Goal: Task Accomplishment & Management: Complete application form

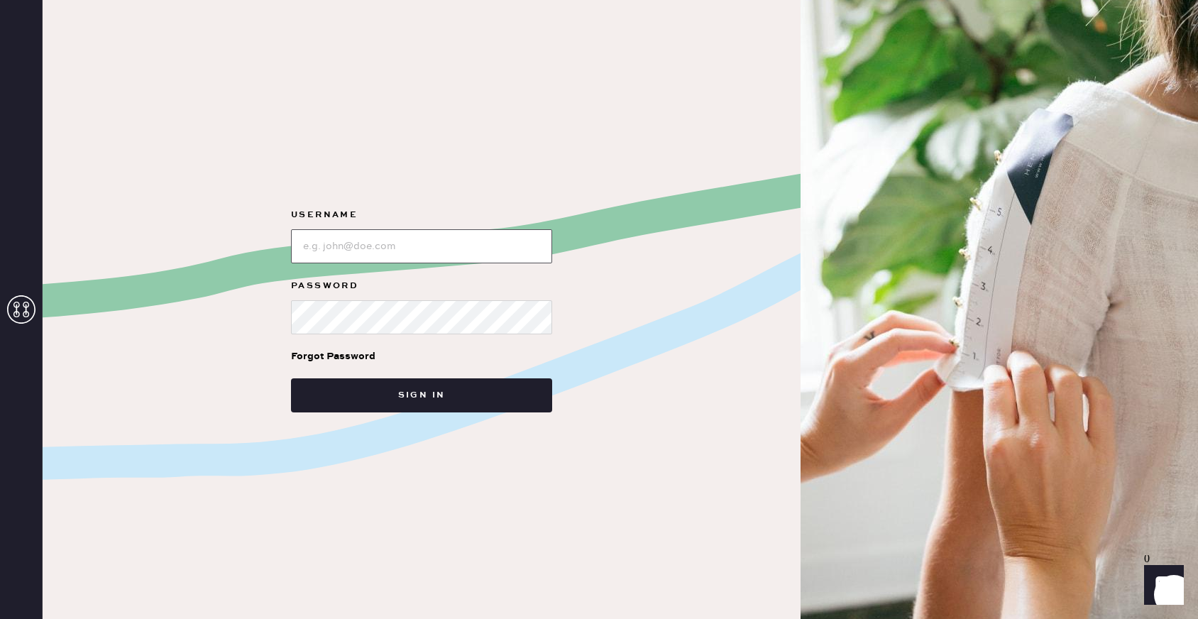
click at [391, 252] on input "loginName" at bounding box center [421, 246] width 261 height 34
type input "reformationhydepark"
click at [423, 419] on div "Username Password Forgot Password Sign in" at bounding box center [422, 309] width 758 height 619
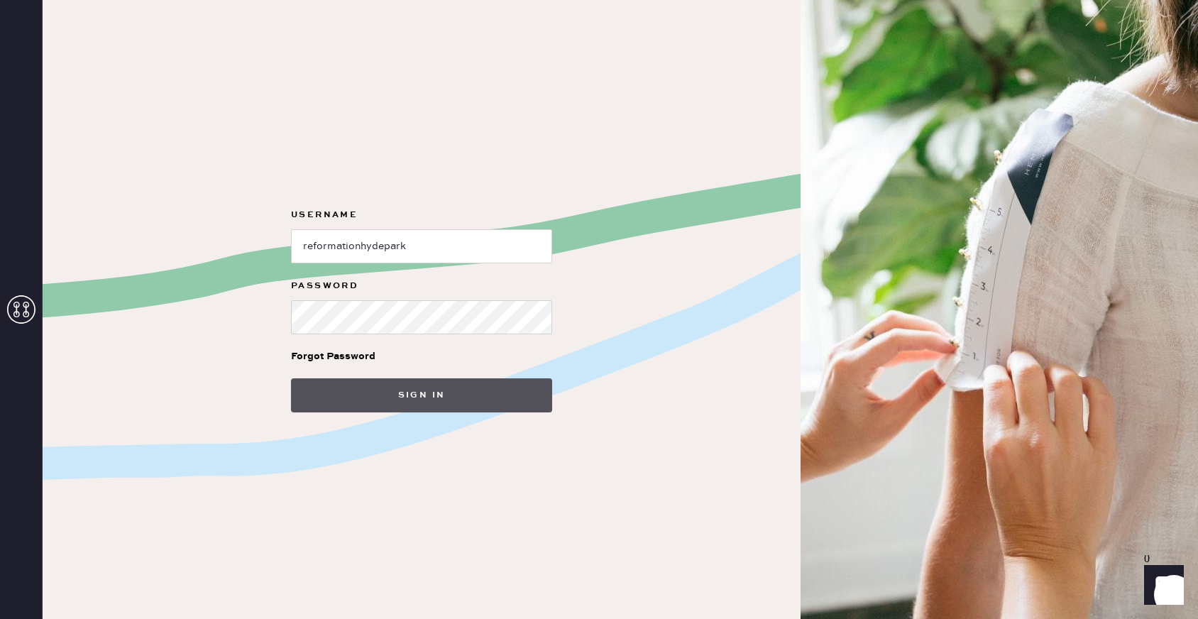
click at [424, 403] on button "Sign in" at bounding box center [421, 395] width 261 height 34
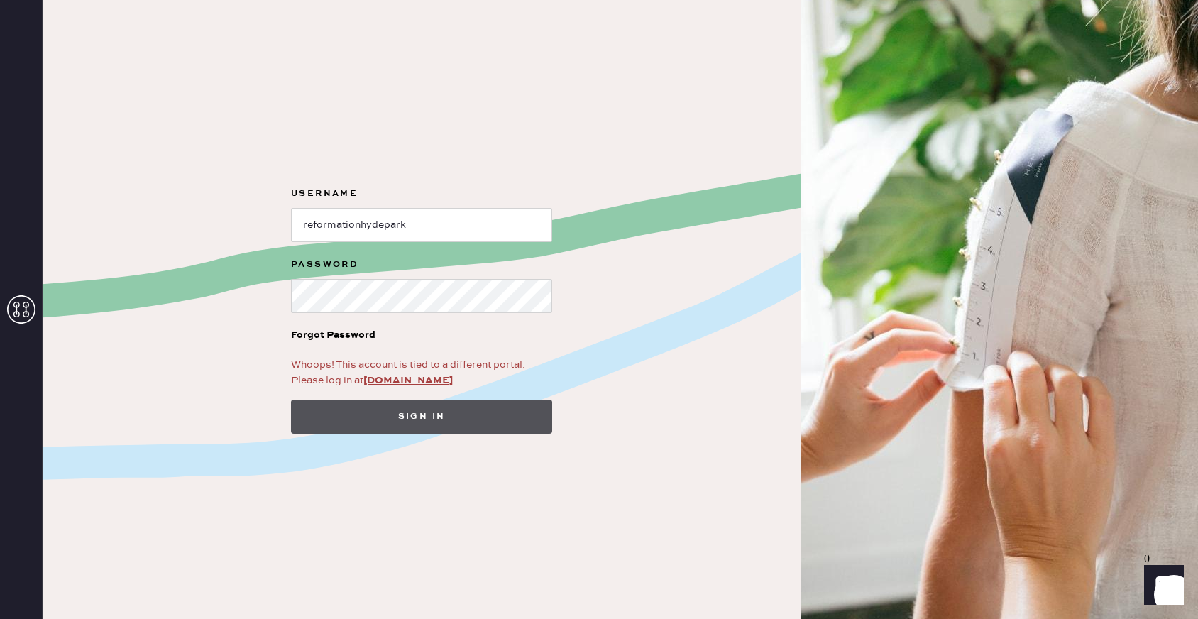
click at [517, 415] on button "Sign in" at bounding box center [421, 417] width 261 height 34
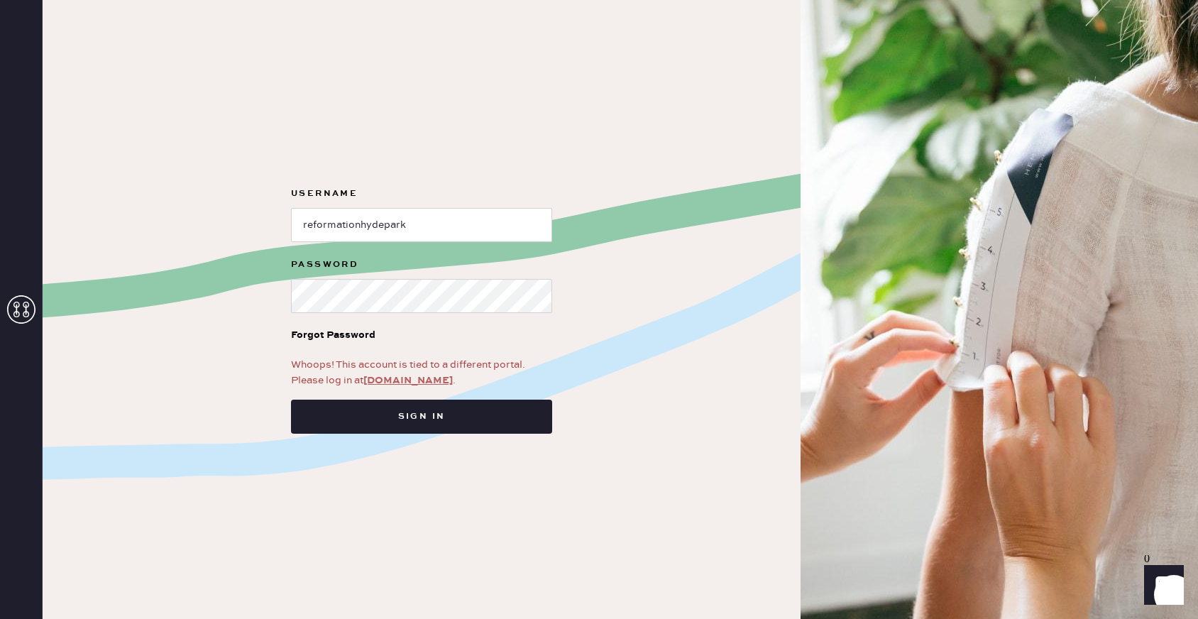
click at [410, 376] on link "[DOMAIN_NAME]" at bounding box center [407, 380] width 89 height 13
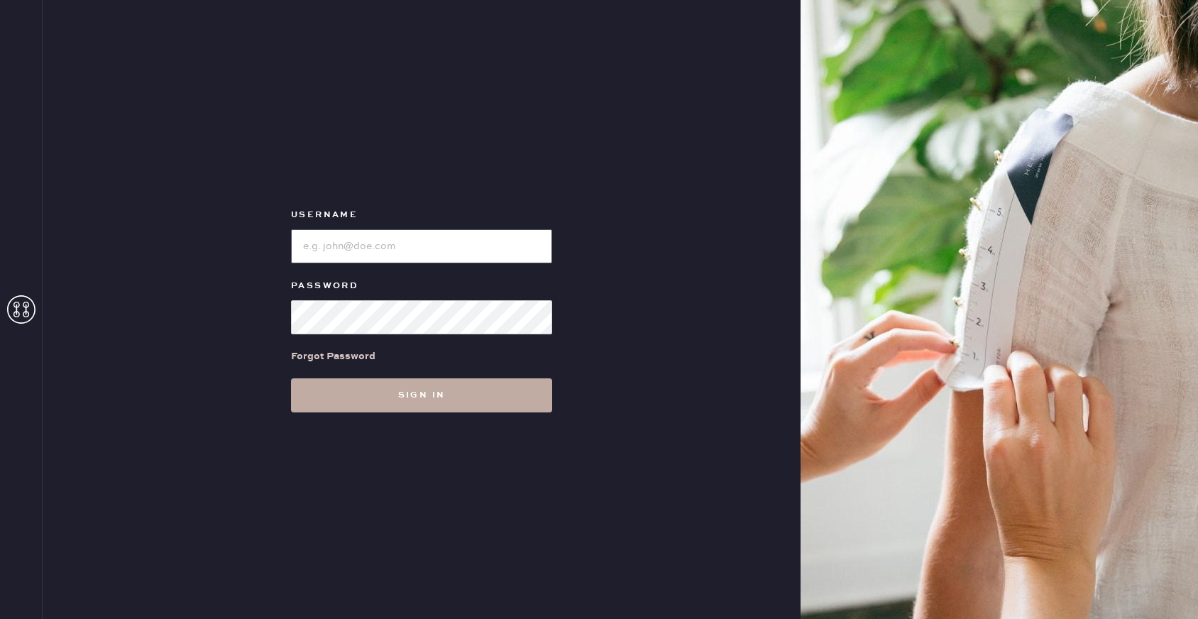
type input "reformationhydepark"
click at [426, 403] on button "Sign in" at bounding box center [421, 395] width 261 height 34
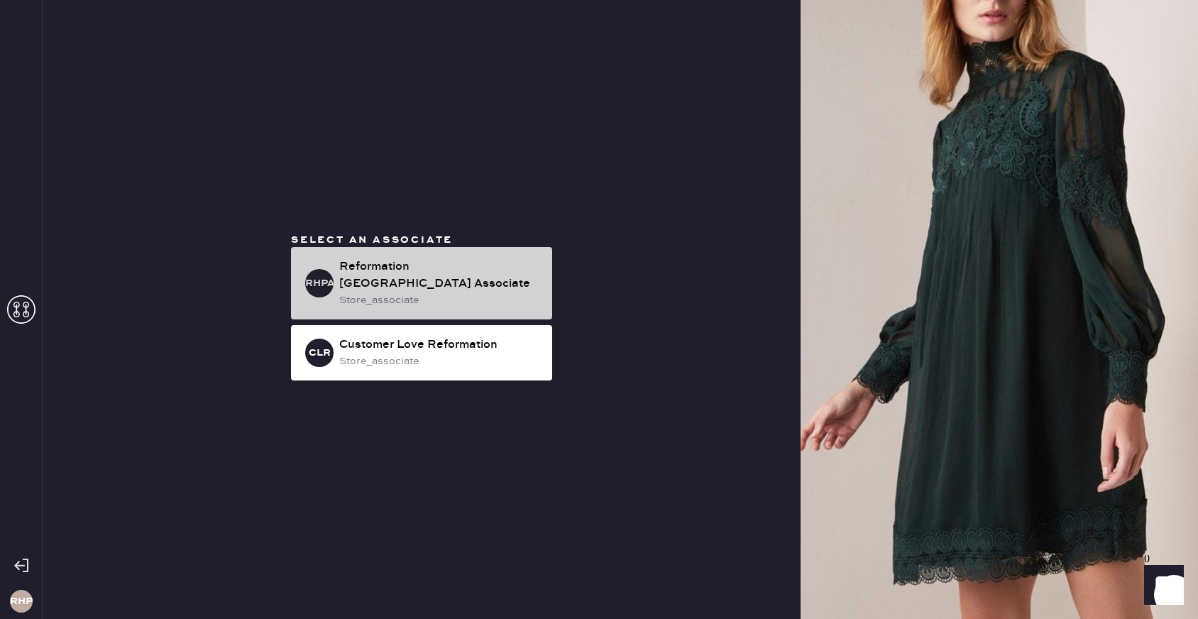
click at [461, 269] on div "Reformation Hyde Park Associate" at bounding box center [440, 275] width 202 height 34
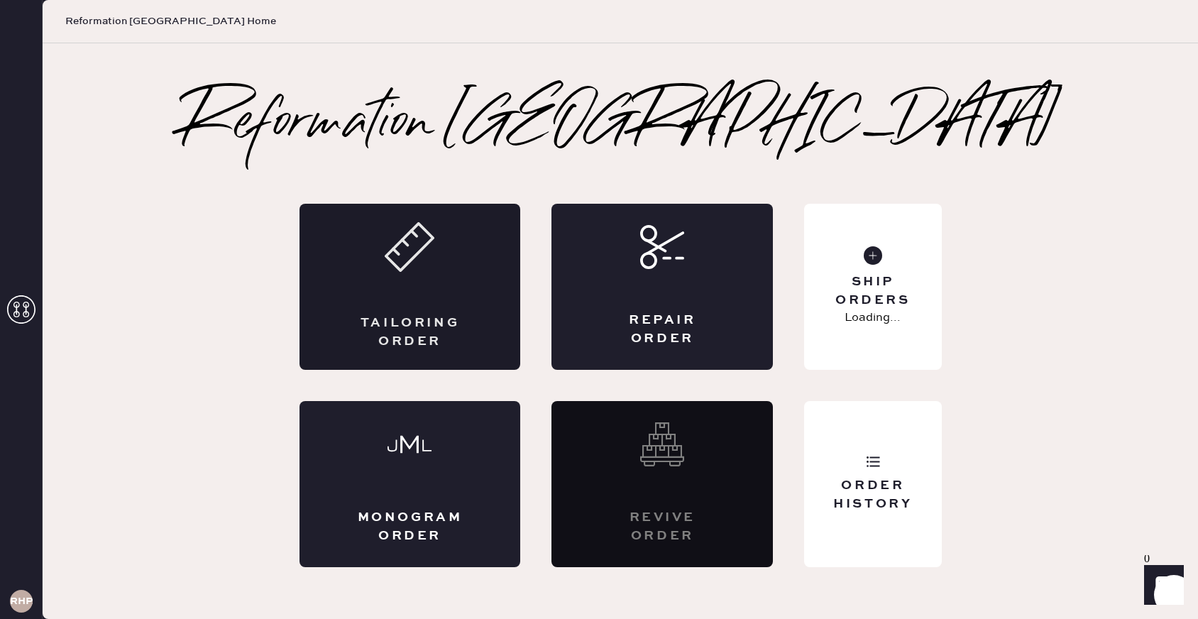
click at [456, 265] on div "Tailoring Order" at bounding box center [410, 287] width 221 height 166
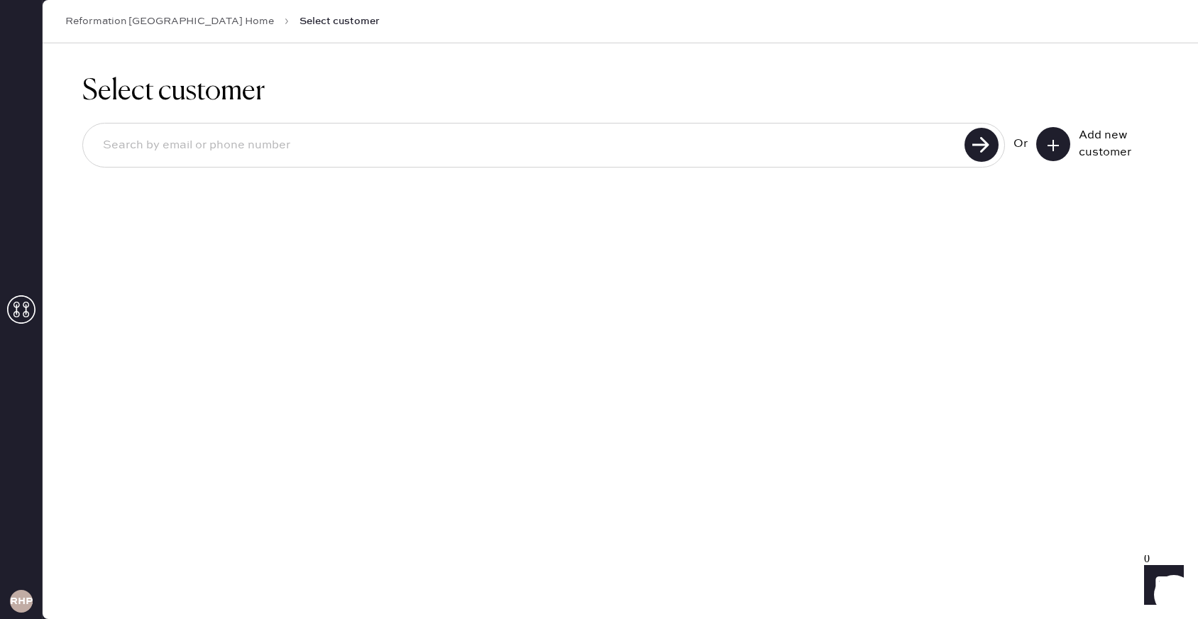
click at [1044, 148] on button at bounding box center [1053, 144] width 34 height 34
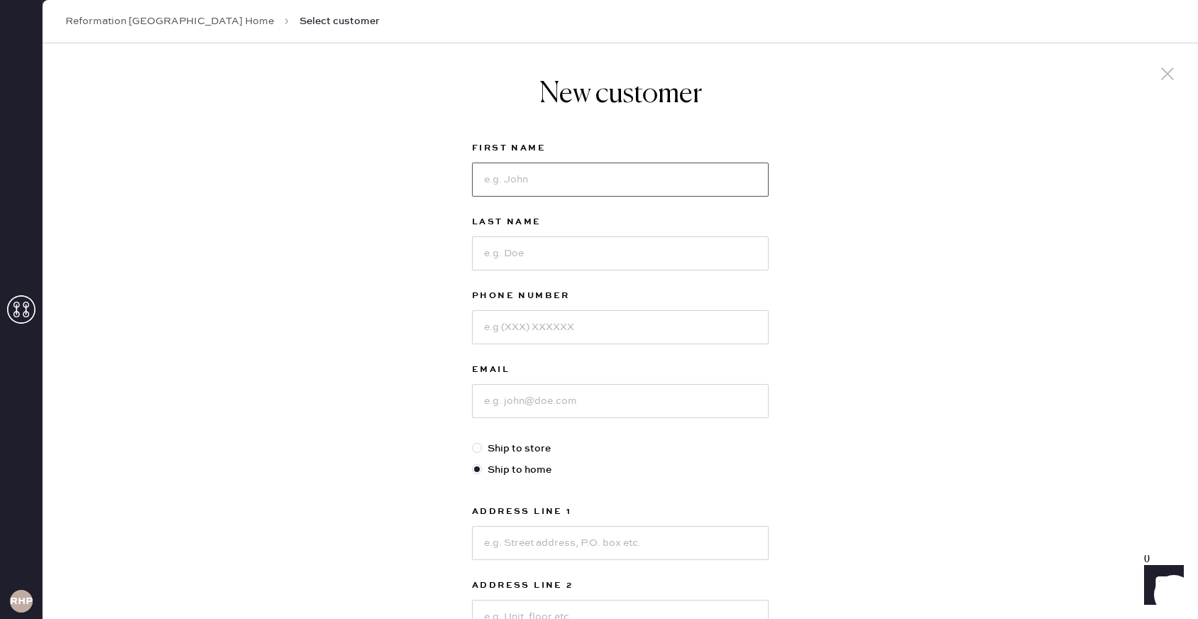
click at [602, 175] on input at bounding box center [620, 180] width 297 height 34
type input "Ellie"
click at [562, 258] on input at bounding box center [620, 253] width 297 height 34
type input "Windsor"
click at [583, 323] on input at bounding box center [620, 327] width 297 height 34
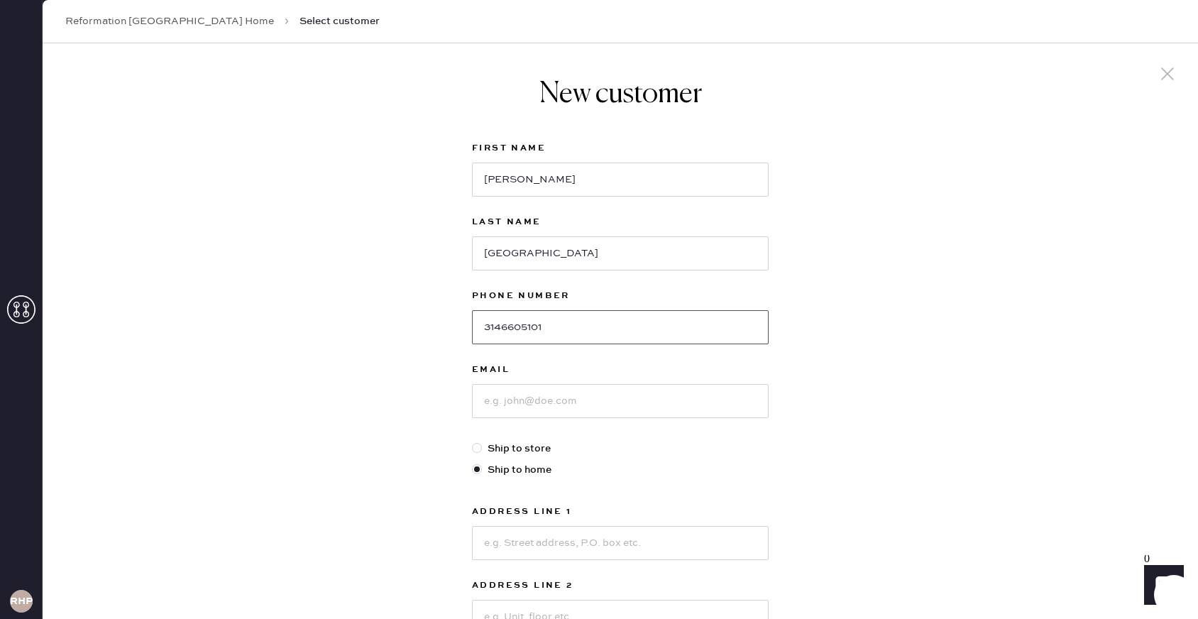
type input "3146605101"
click at [584, 391] on input at bounding box center [620, 401] width 297 height 34
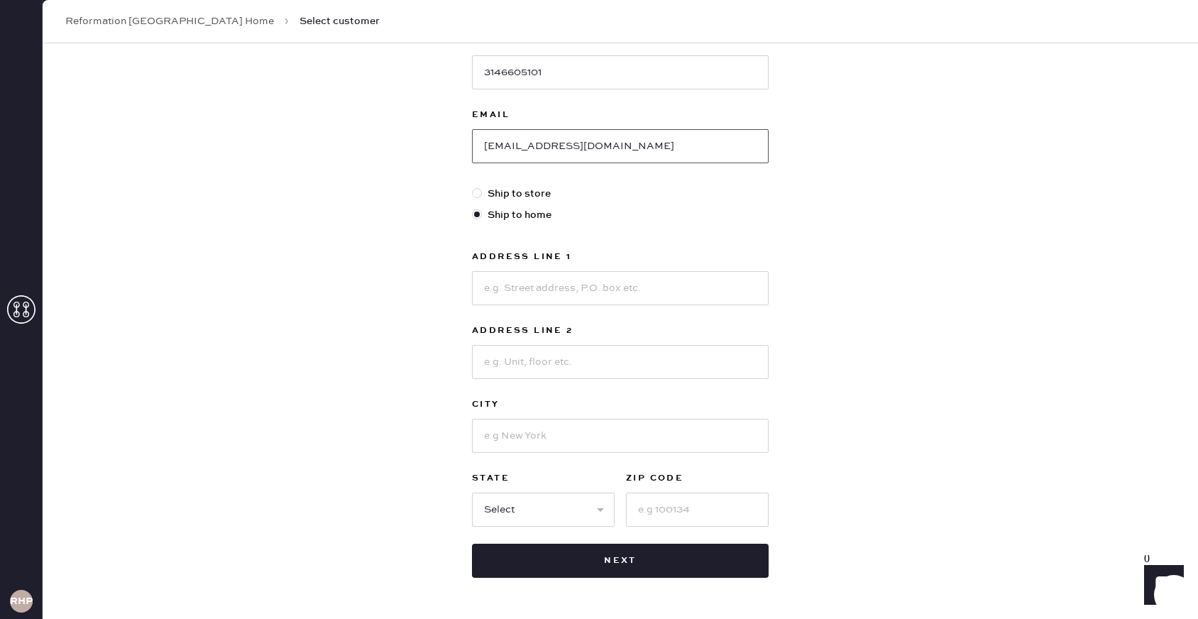
type input "ellie.windsor22@gmail.com"
click at [501, 191] on label "Ship to store" at bounding box center [620, 194] width 297 height 16
click at [473, 187] on input "Ship to store" at bounding box center [472, 186] width 1 height 1
radio input "true"
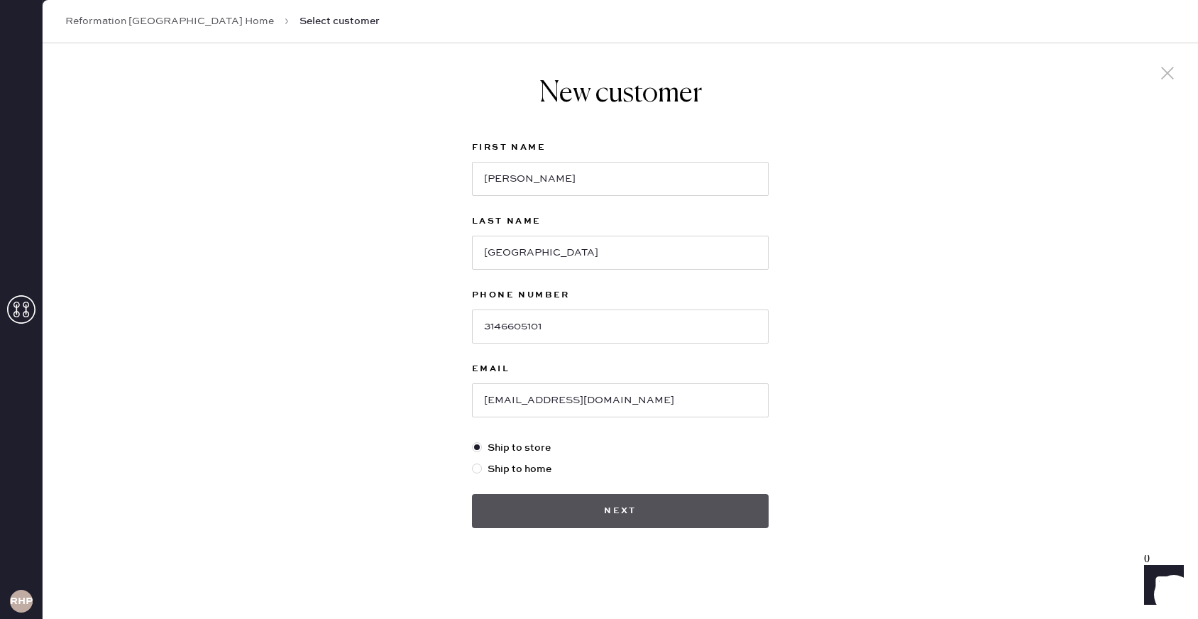
click at [548, 503] on button "Next" at bounding box center [620, 511] width 297 height 34
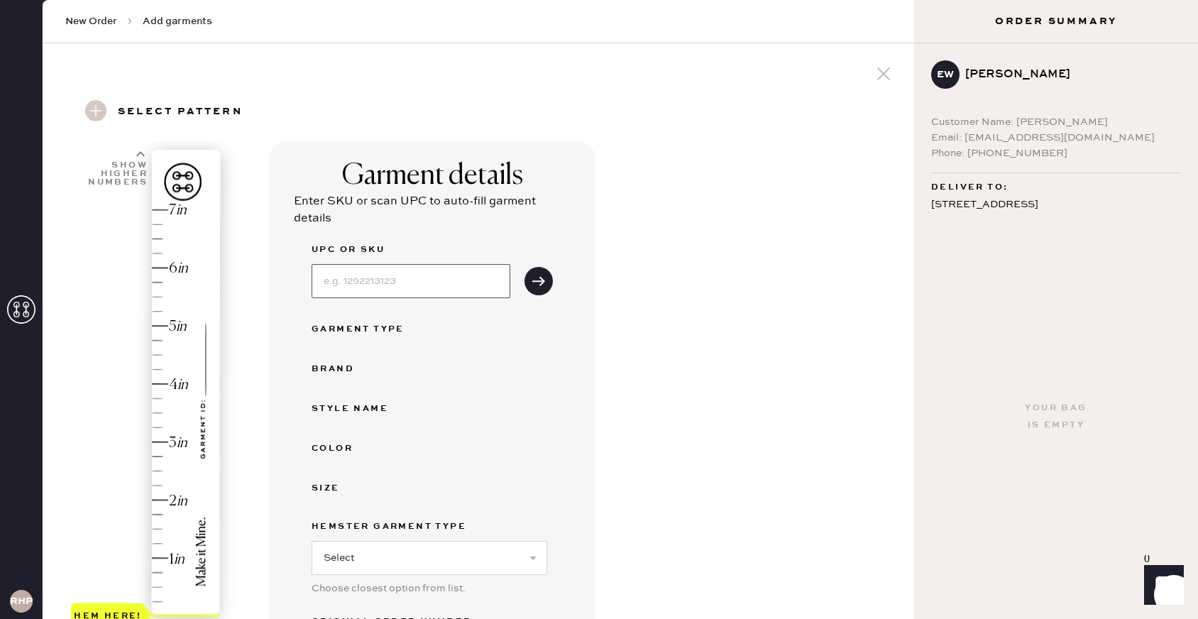
click at [427, 270] on input at bounding box center [411, 281] width 199 height 34
type input "1313451ONW025"
click at [540, 276] on icon "submit" at bounding box center [539, 281] width 14 height 14
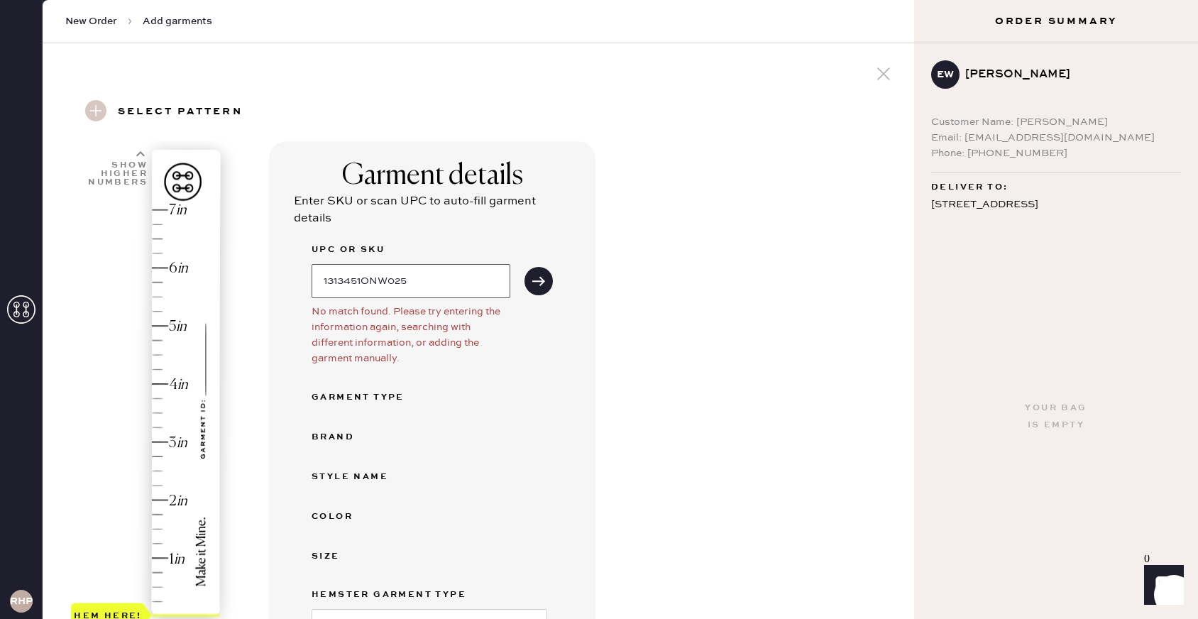
click at [436, 280] on input "1313451ONW025" at bounding box center [411, 281] width 199 height 34
click at [539, 273] on button "submit" at bounding box center [539, 281] width 28 height 28
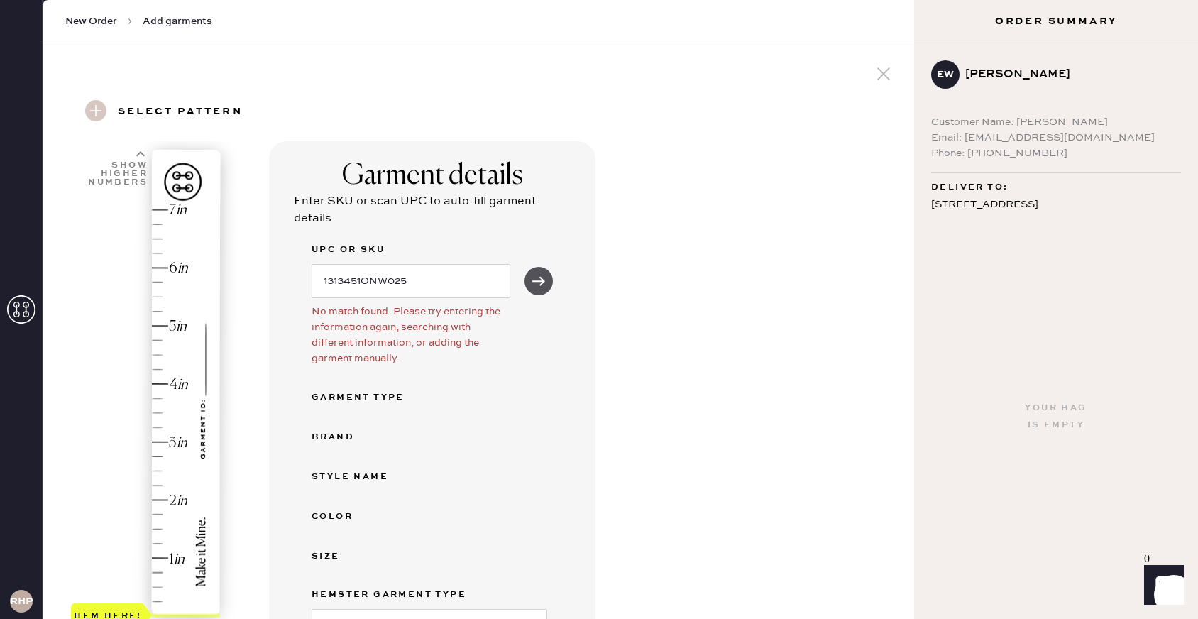
click at [539, 273] on button "submit" at bounding box center [539, 281] width 28 height 28
click at [435, 277] on input "1313451ONW025" at bounding box center [411, 281] width 199 height 34
click at [387, 277] on input "1313451ONW025" at bounding box center [411, 281] width 199 height 34
type input "1313451onw025"
click at [525, 267] on button "submit" at bounding box center [539, 281] width 28 height 28
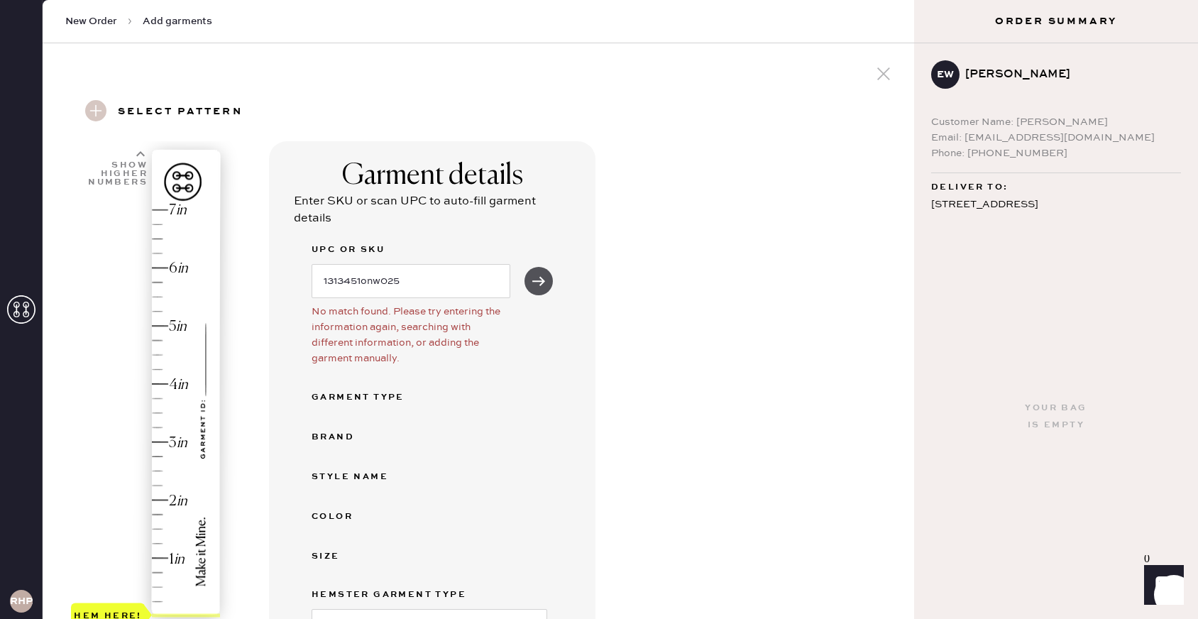
click at [545, 275] on icon "submit" at bounding box center [539, 281] width 14 height 14
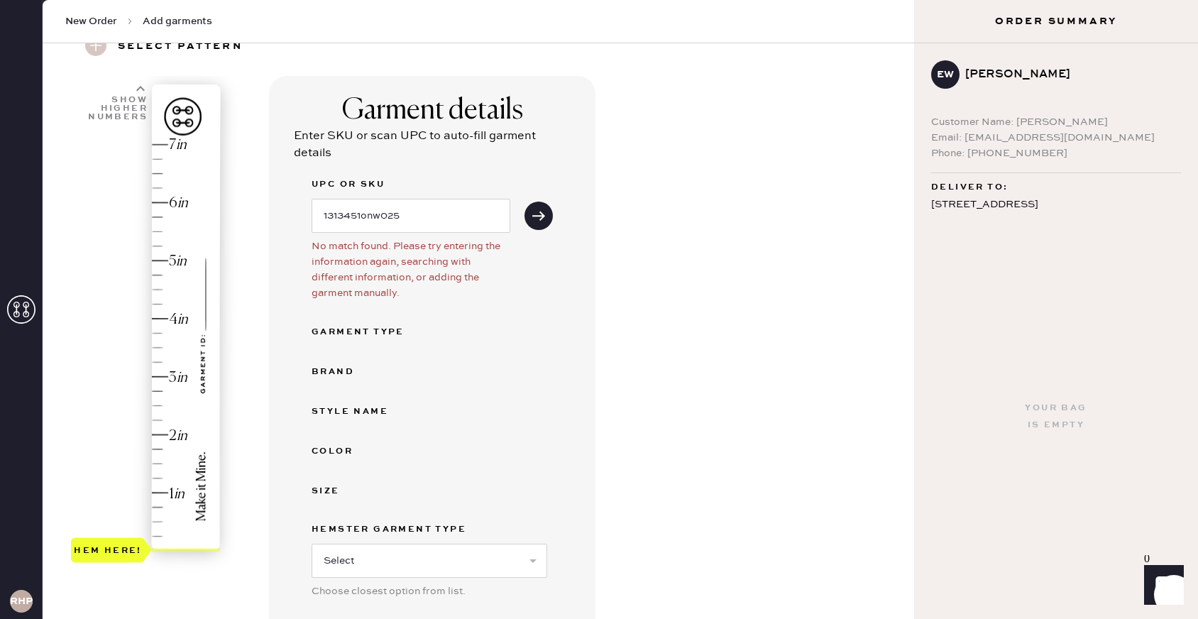
scroll to position [65, 0]
click at [444, 208] on input "1313451onw025" at bounding box center [411, 216] width 199 height 34
type input "1313451onw025"
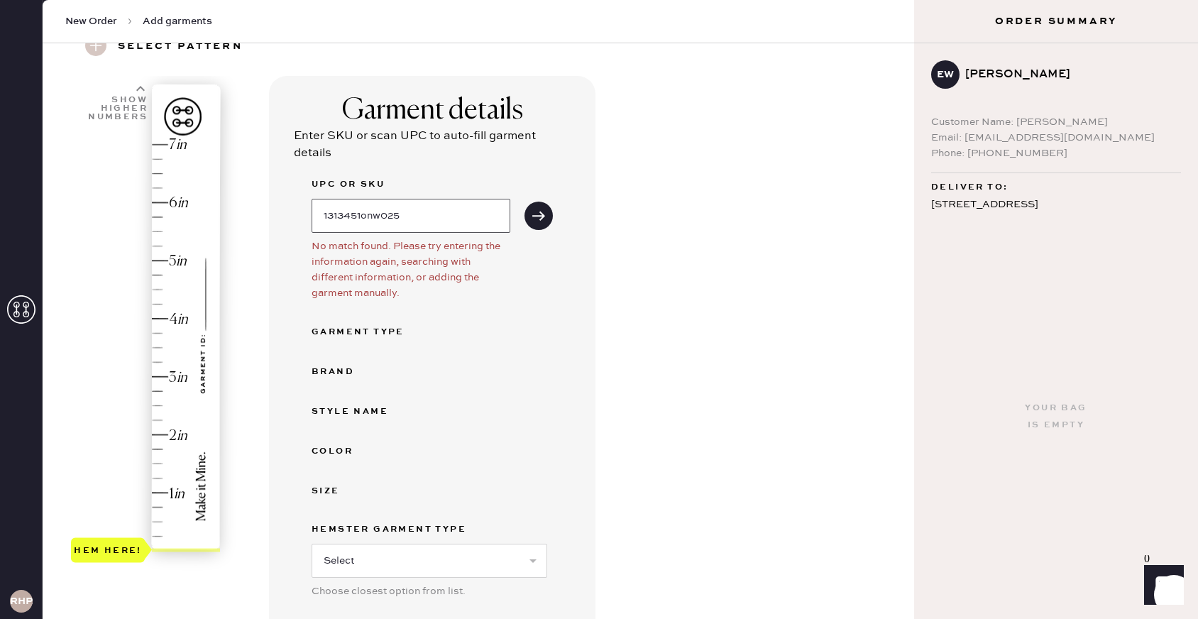
click at [525, 202] on button "submit" at bounding box center [539, 216] width 28 height 28
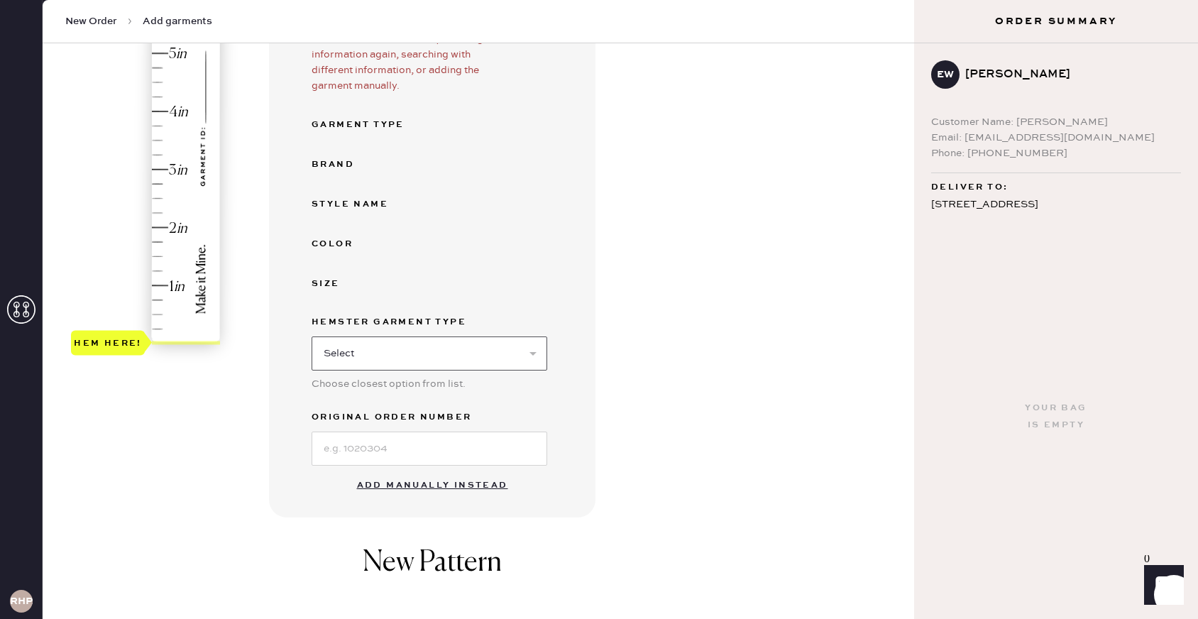
click at [500, 344] on select "Select Basic Skirt Jeans Leggings Pants Shorts Basic Sleeved Dress Basic Sleeve…" at bounding box center [430, 354] width 236 height 34
select select "2"
click at [312, 337] on select "Select Basic Skirt Jeans Leggings Pants Shorts Basic Sleeved Dress Basic Sleeve…" at bounding box center [430, 354] width 236 height 34
click at [380, 456] on input at bounding box center [430, 449] width 236 height 34
click at [547, 260] on div "UPC or SKU 1313451onw025 No match found. Please try entering the information ag…" at bounding box center [432, 217] width 241 height 497
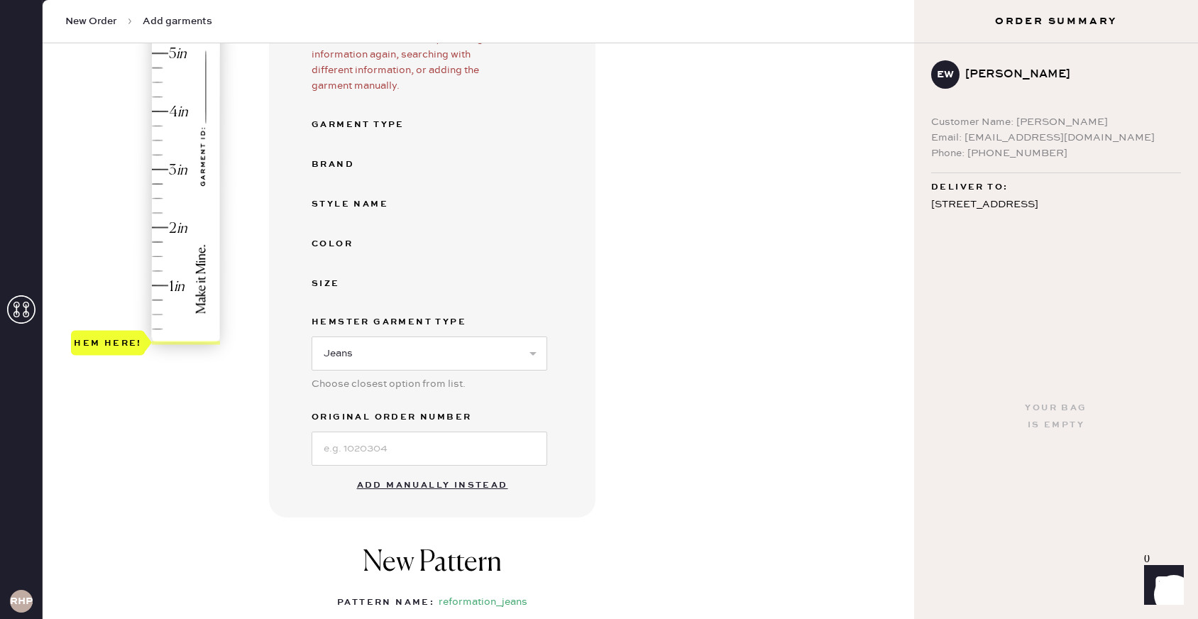
click at [440, 482] on button "Add manually instead" at bounding box center [433, 485] width 168 height 28
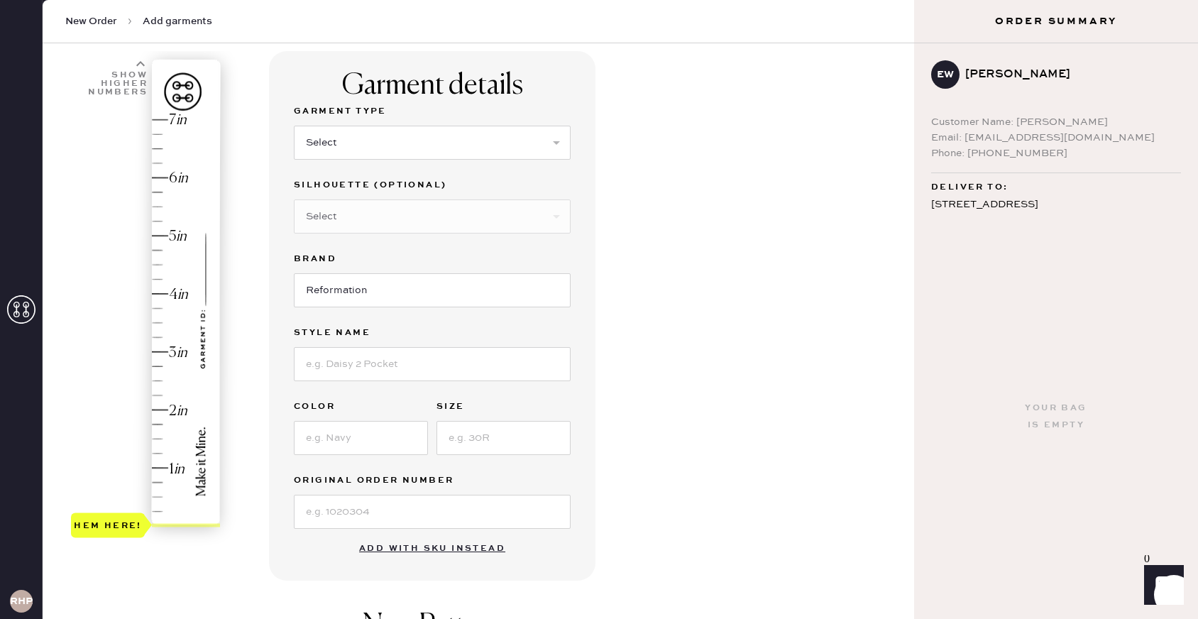
scroll to position [90, 0]
click at [433, 362] on input at bounding box center [432, 364] width 277 height 34
type input "C"
type input "Cary Low Rise Slouchy Wide Leg Jeans"
click at [393, 440] on input at bounding box center [361, 438] width 134 height 34
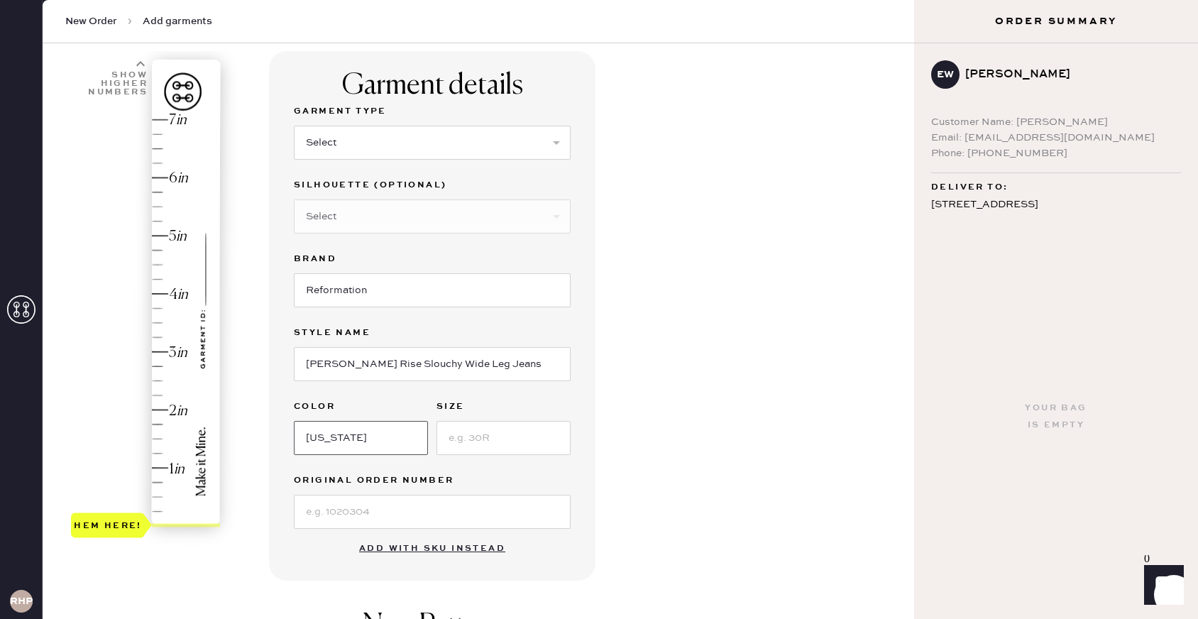
type input "colorado"
click at [508, 439] on input at bounding box center [504, 438] width 134 height 34
type input "25"
click at [483, 496] on input at bounding box center [432, 512] width 277 height 34
click at [519, 478] on label "Original Order Number" at bounding box center [432, 480] width 277 height 17
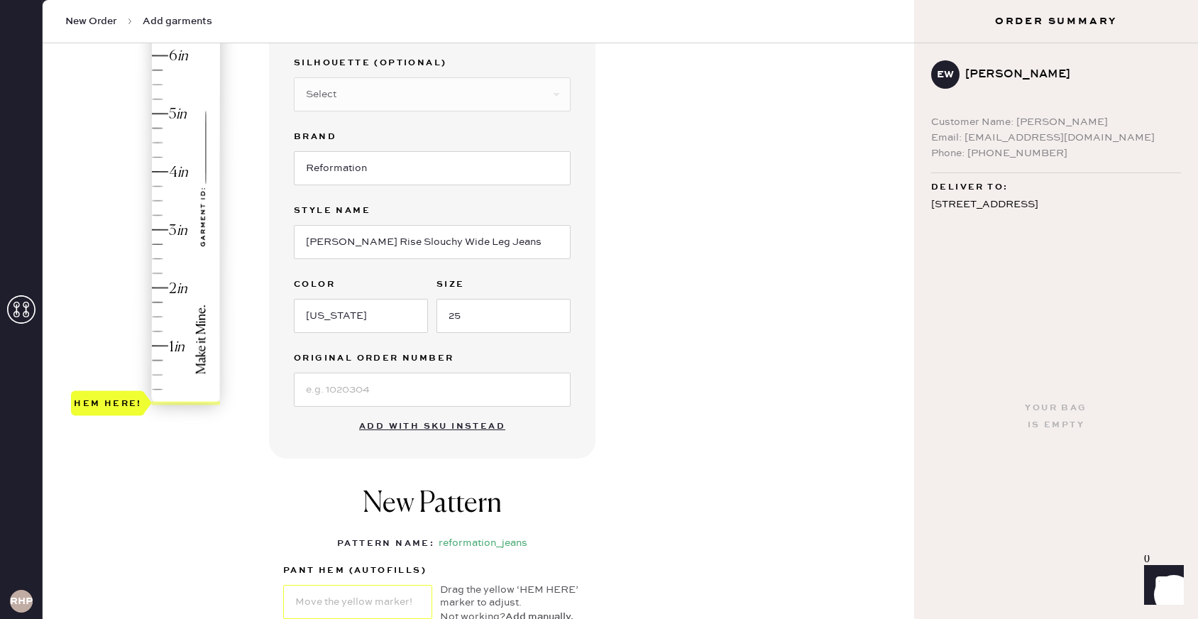
scroll to position [219, 0]
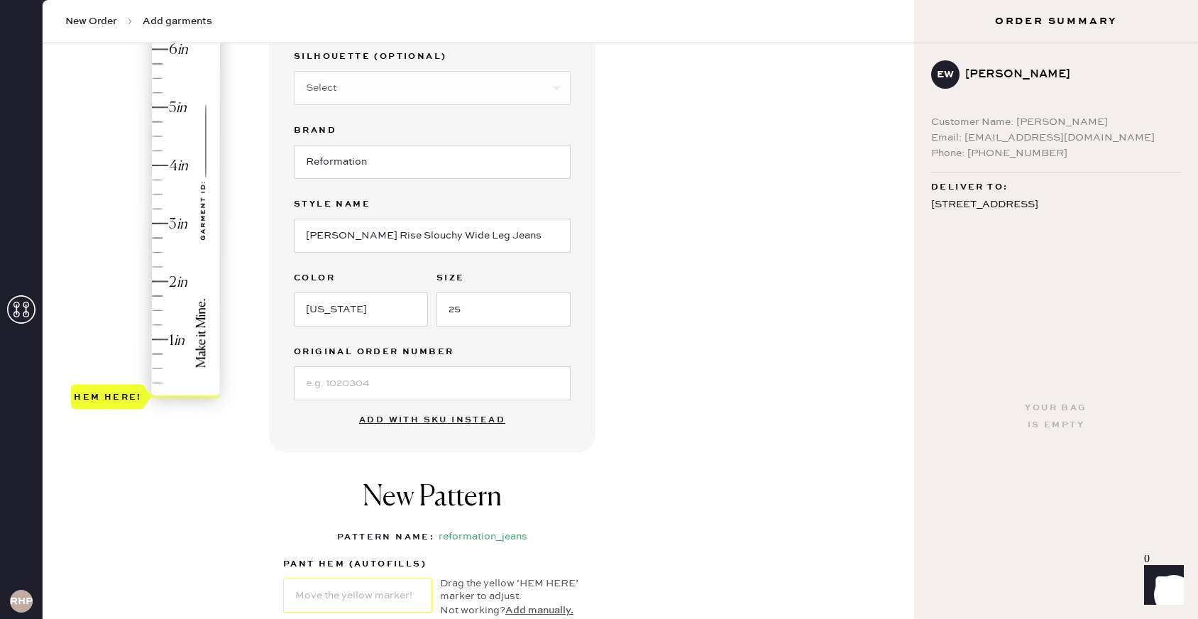
click at [464, 425] on button "Add with SKU instead" at bounding box center [432, 420] width 163 height 28
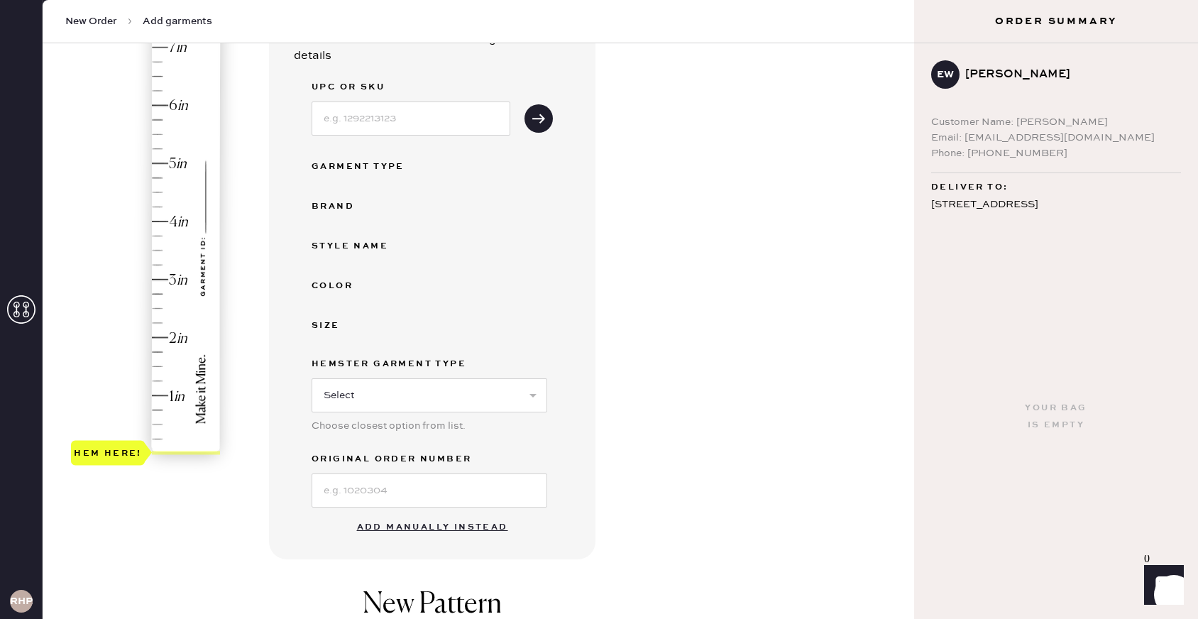
scroll to position [163, 0]
click at [473, 532] on button "Add manually instead" at bounding box center [433, 527] width 168 height 28
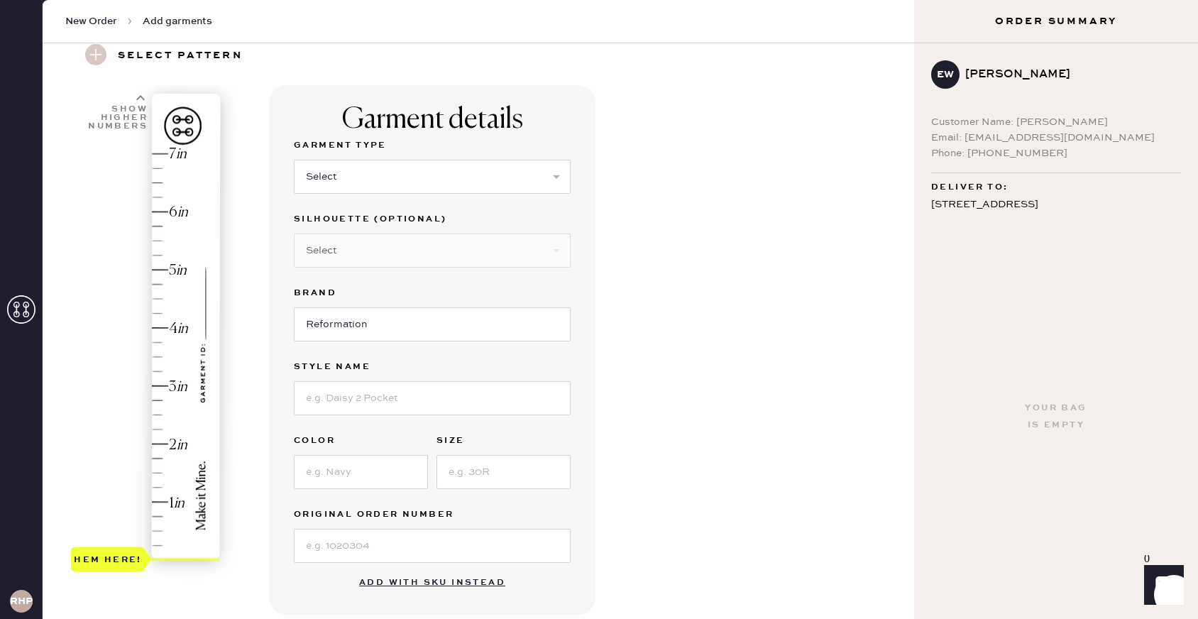
scroll to position [80, 0]
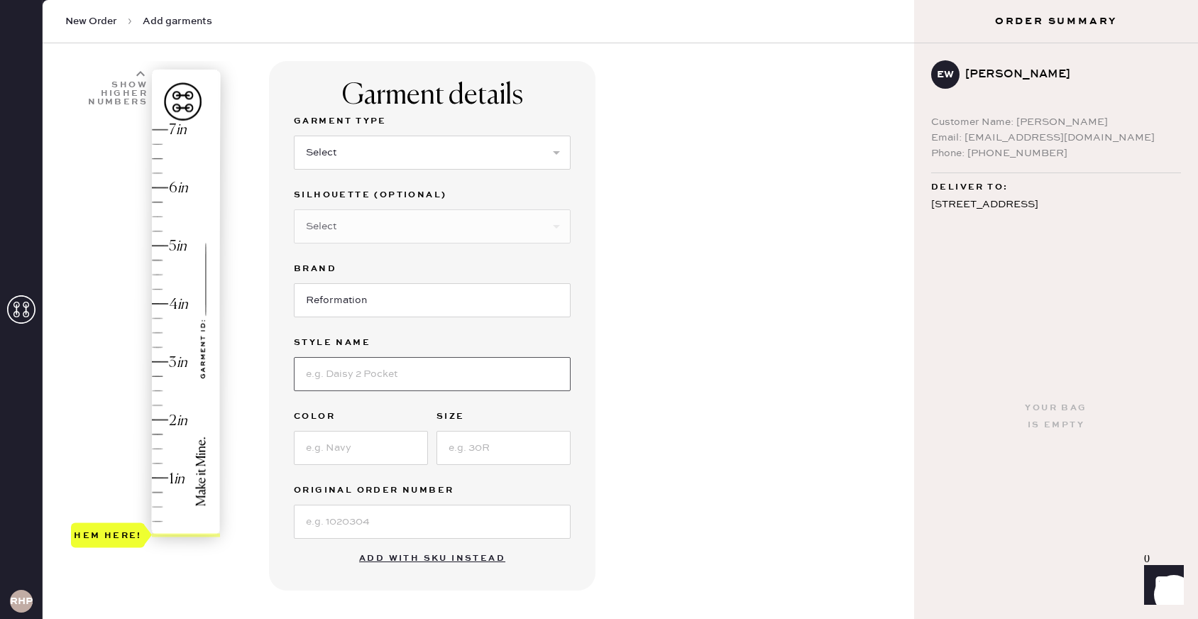
click at [475, 381] on input at bounding box center [432, 374] width 277 height 34
type input "Cary Low Rise Slouchy Wide Leg Jeans"
click at [363, 459] on input at bounding box center [361, 448] width 134 height 34
type input "colorado"
click at [505, 437] on input at bounding box center [504, 448] width 134 height 34
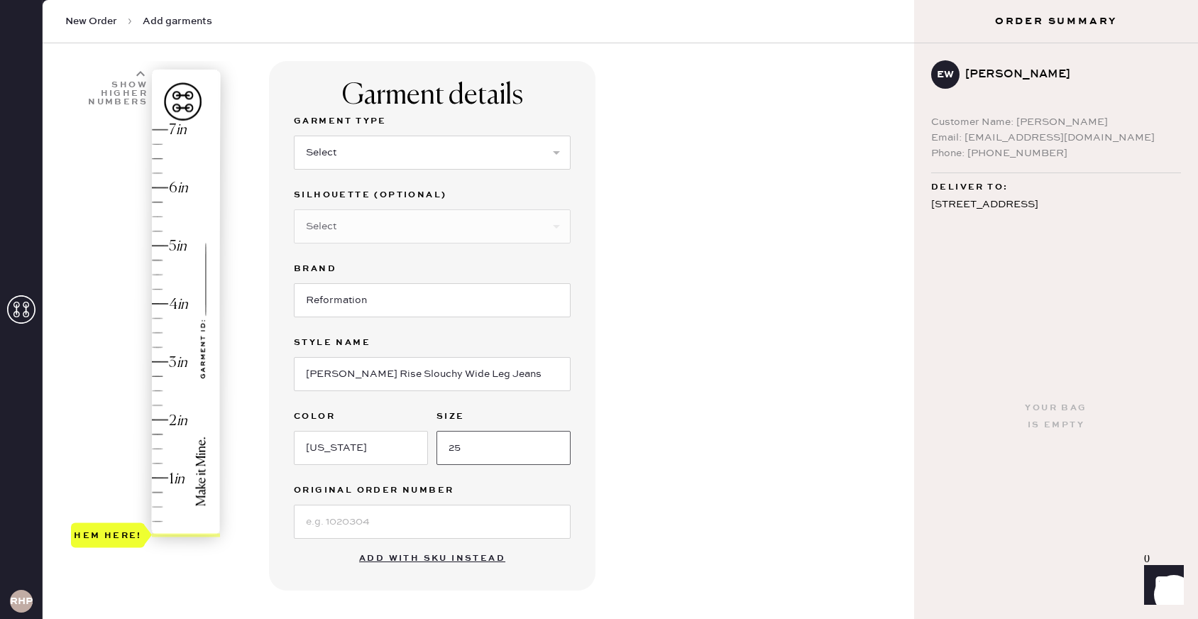
type input "25"
click at [487, 524] on input at bounding box center [432, 522] width 277 height 34
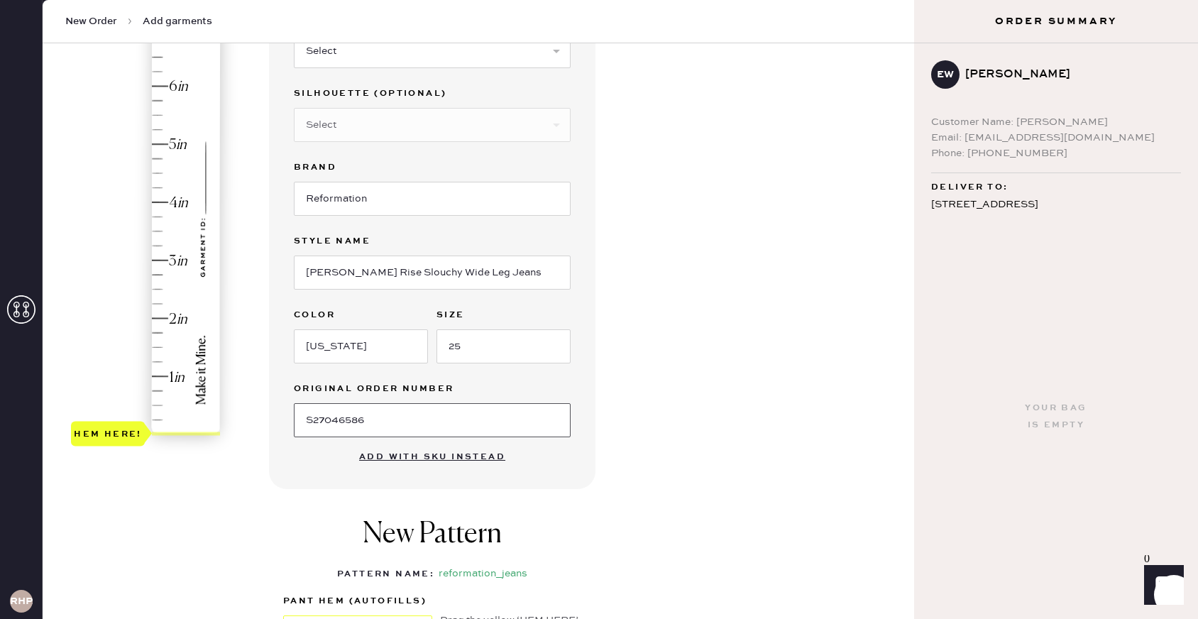
scroll to position [183, 0]
type input "S27046586"
type input "2"
click at [174, 317] on div "Hem here!" at bounding box center [146, 230] width 151 height 419
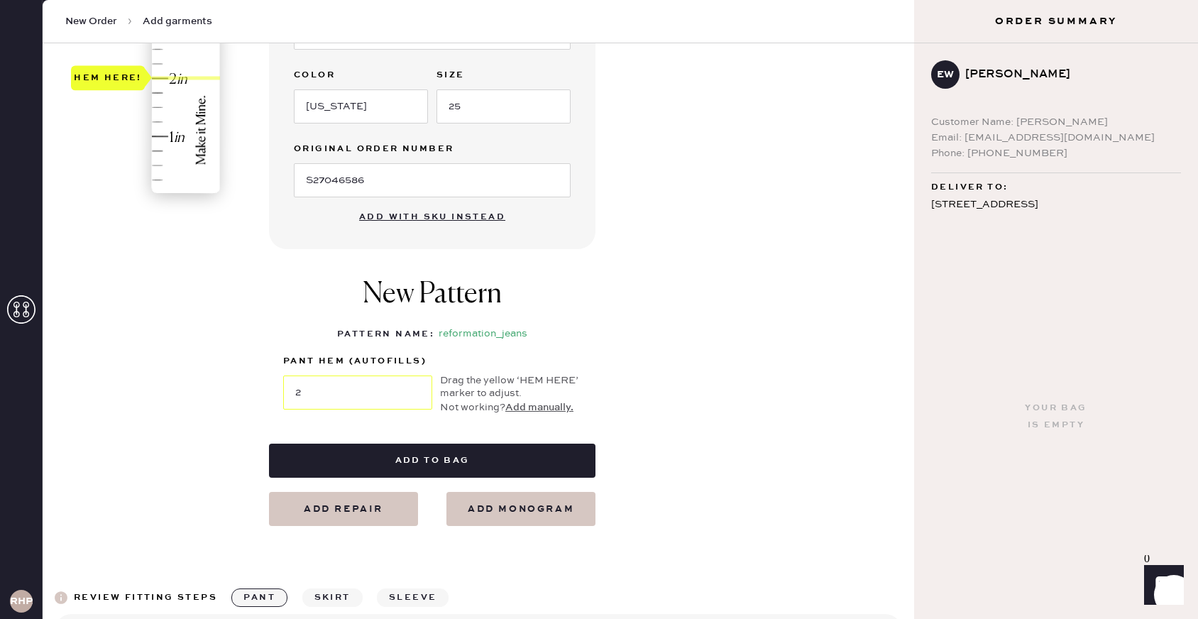
scroll to position [422, 0]
click at [505, 463] on button "Add to bag" at bounding box center [432, 460] width 327 height 34
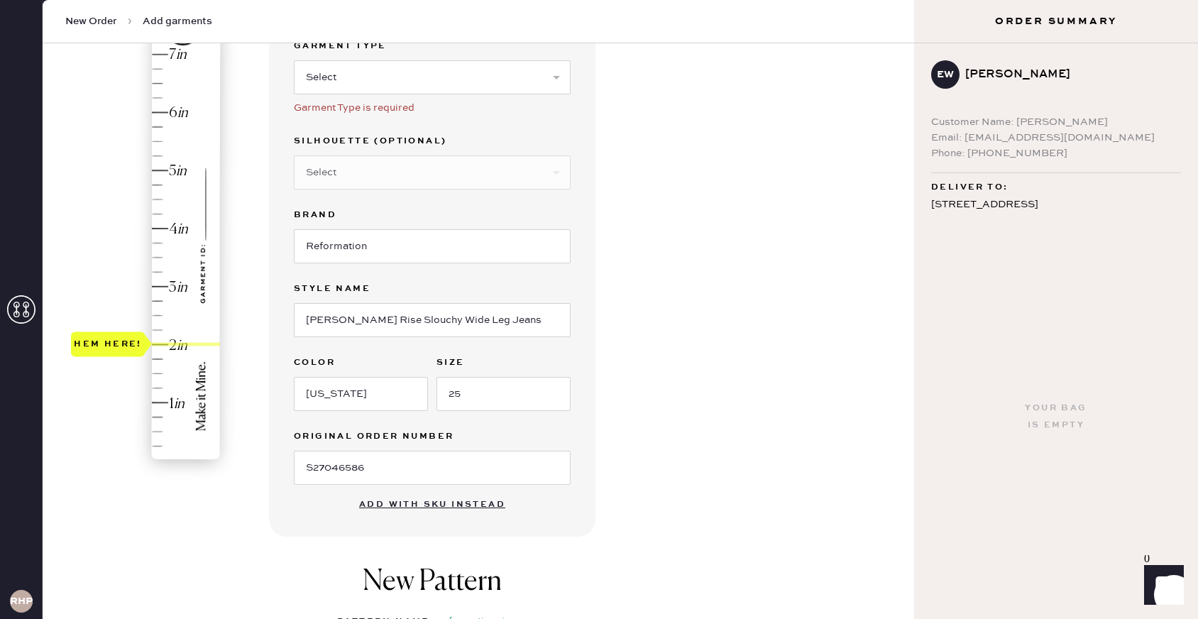
scroll to position [0, 0]
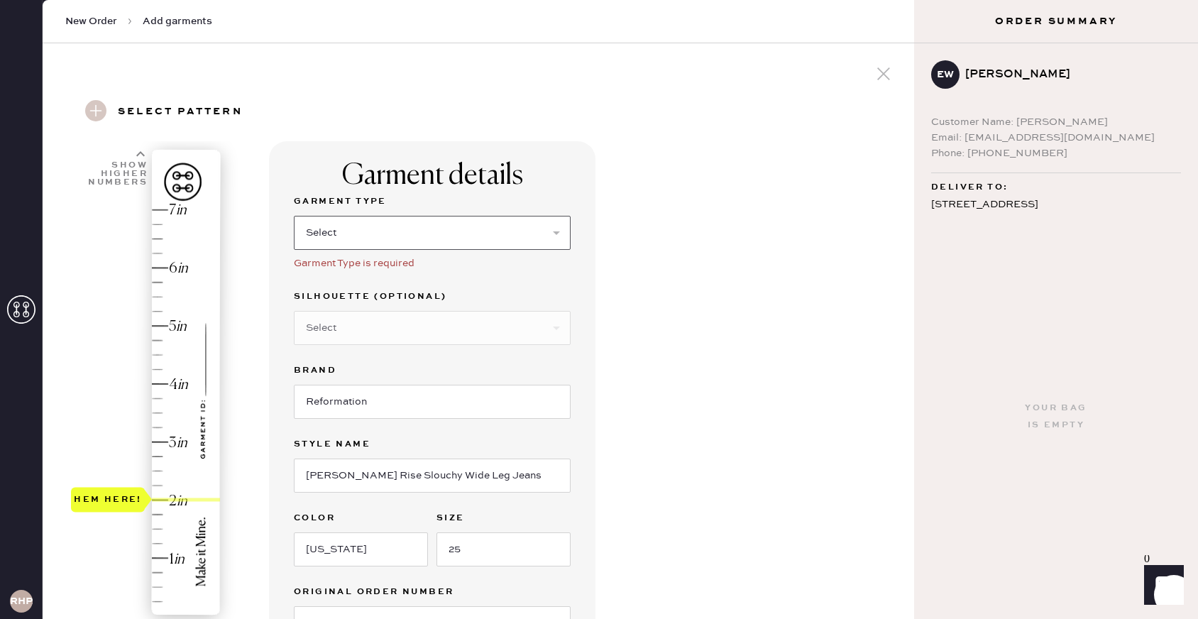
click at [476, 222] on select "Select Basic Skirt Jeans Leggings Pants Shorts Basic Sleeved Dress Basic Sleeve…" at bounding box center [432, 233] width 277 height 34
select select "2"
click at [294, 216] on select "Select Basic Skirt Jeans Leggings Pants Shorts Basic Sleeved Dress Basic Sleeve…" at bounding box center [432, 233] width 277 height 34
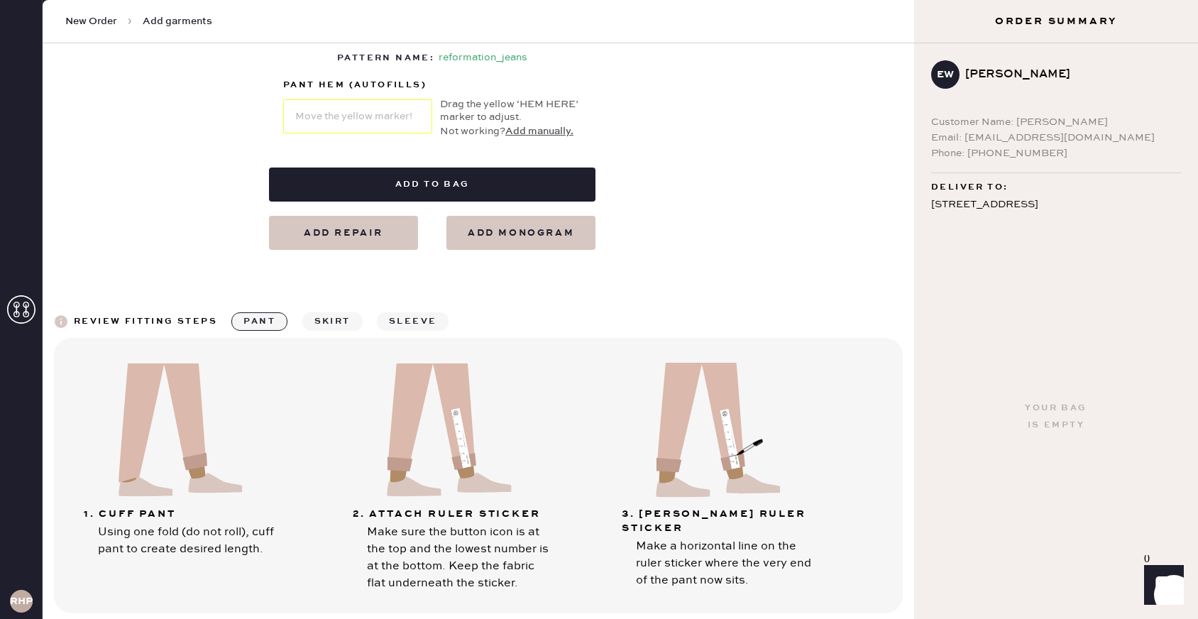
scroll to position [718, 0]
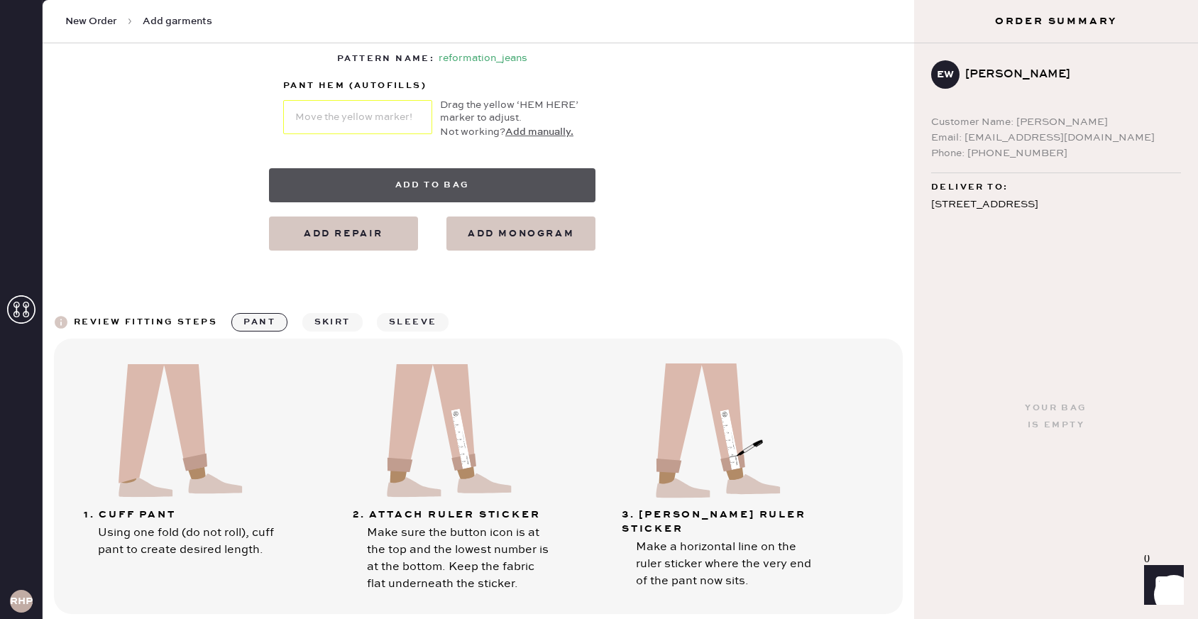
click at [459, 182] on button "Add to bag" at bounding box center [432, 185] width 327 height 34
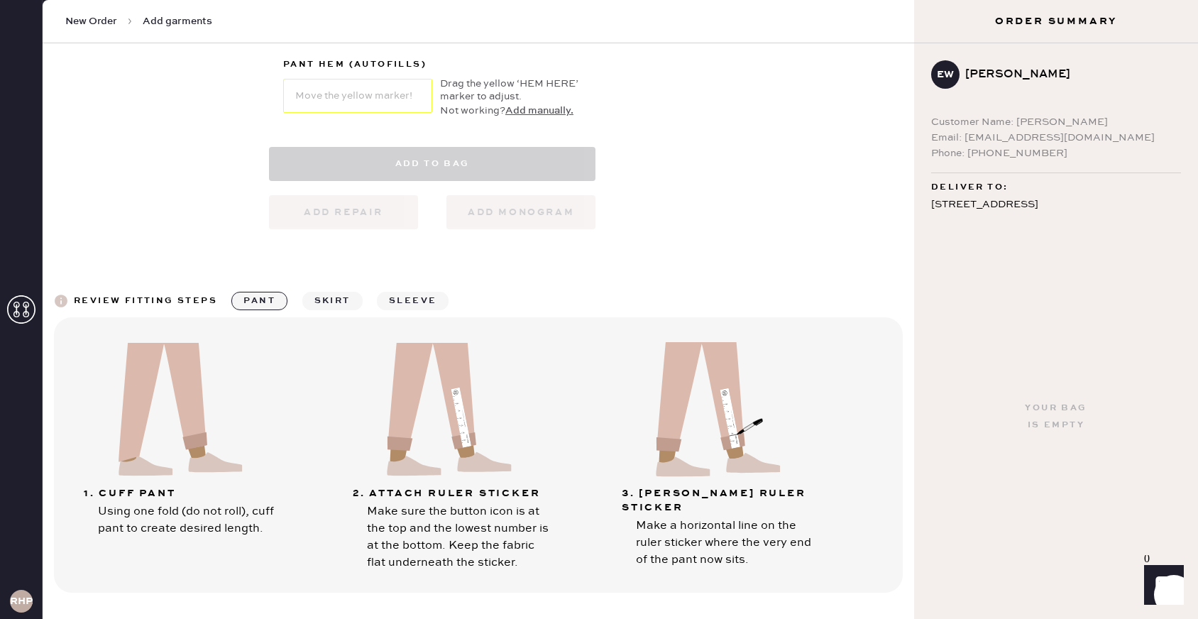
select select "2"
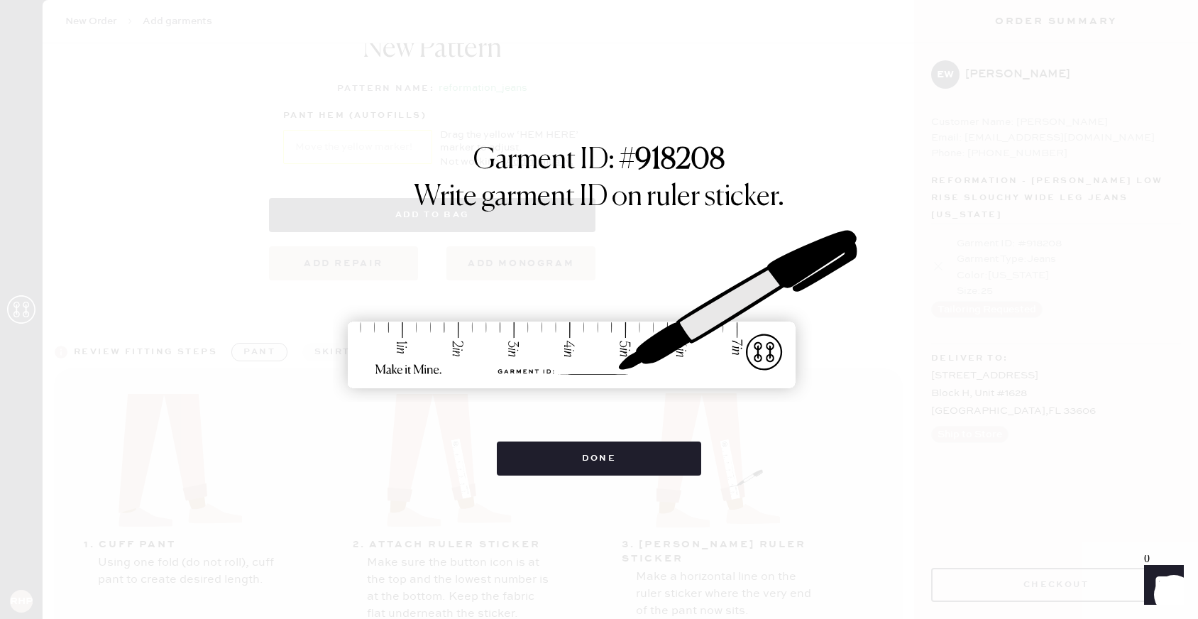
click at [589, 478] on div "Garment ID: # 918208 Write garment ID on ruler sticker. Done" at bounding box center [599, 309] width 1198 height 619
click at [603, 460] on button "Done" at bounding box center [599, 459] width 205 height 34
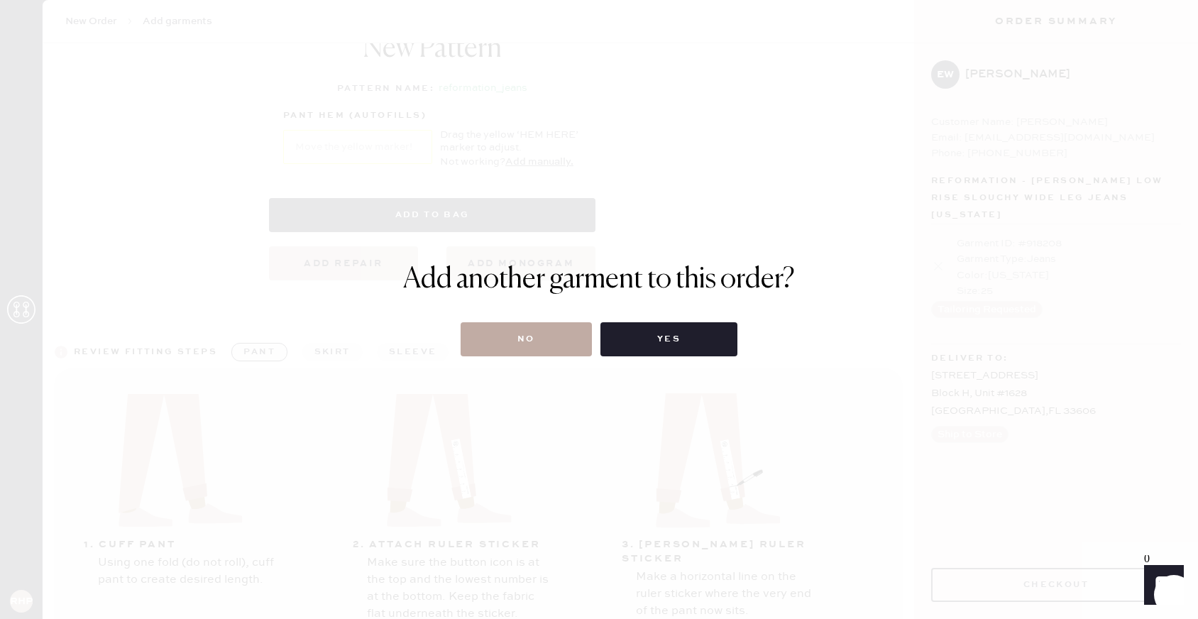
click at [559, 348] on button "No" at bounding box center [526, 339] width 131 height 34
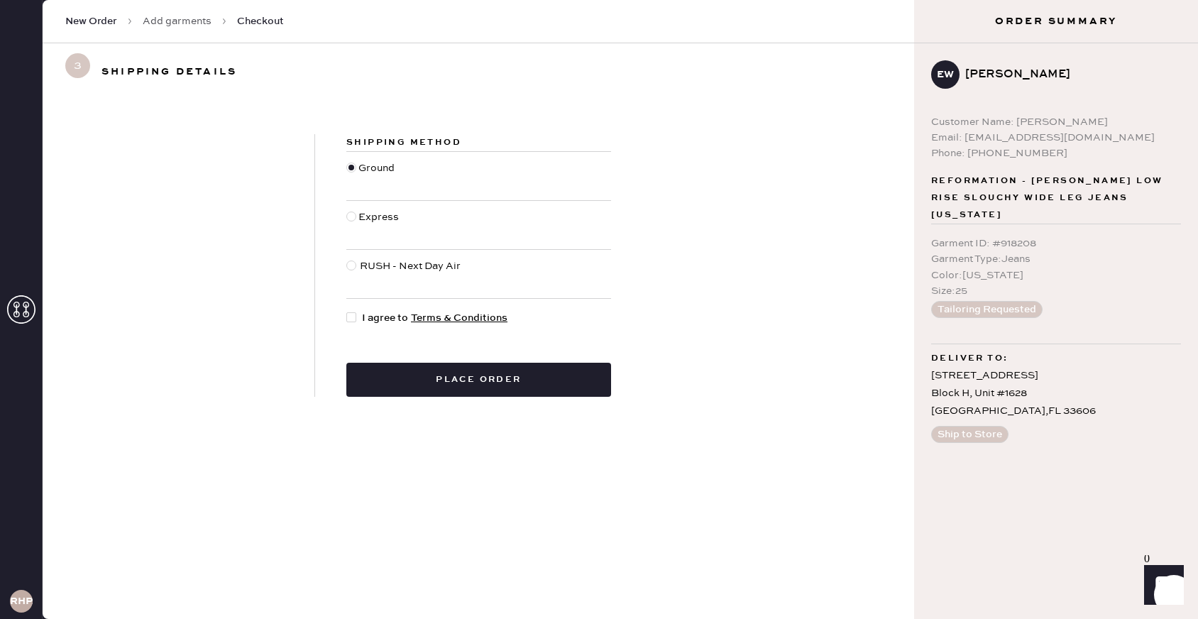
click at [354, 324] on div at bounding box center [354, 318] width 16 height 16
click at [347, 311] on input "I agree to Terms & Conditions" at bounding box center [346, 310] width 1 height 1
checkbox input "true"
click at [477, 387] on button "Place order" at bounding box center [478, 380] width 265 height 34
